Goal: Find specific page/section: Find specific page/section

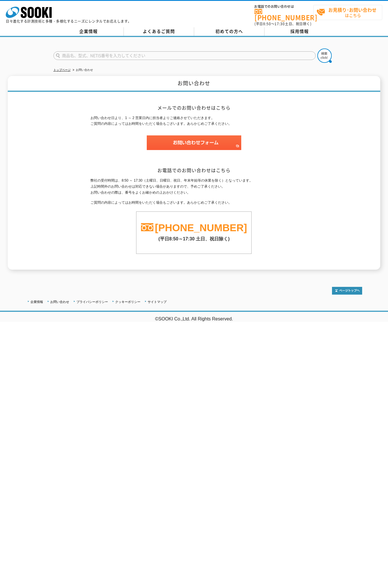
click at [352, 9] on strong "お見積り･お問い合わせ" at bounding box center [352, 9] width 48 height 7
